Goal: Information Seeking & Learning: Learn about a topic

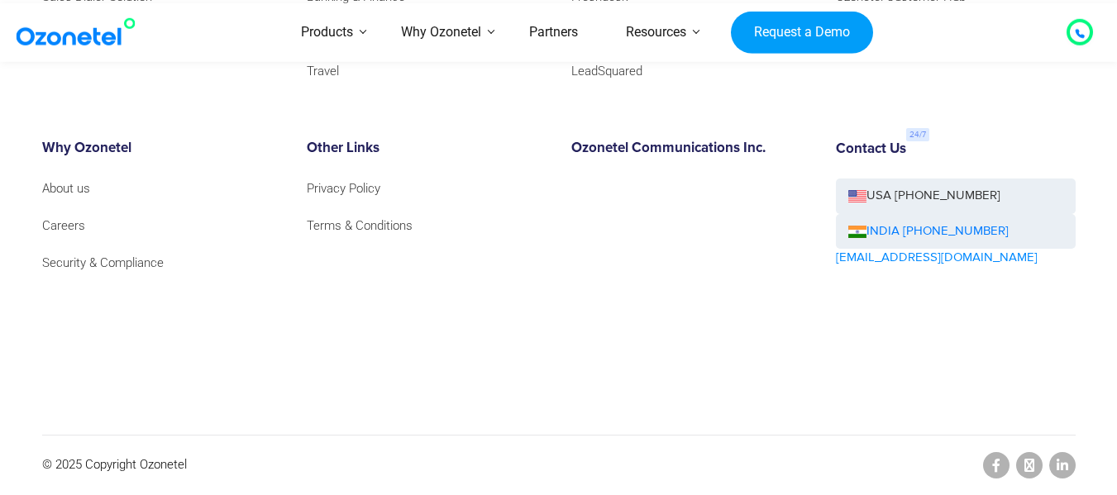
scroll to position [11777, 0]
